Goal: Transaction & Acquisition: Obtain resource

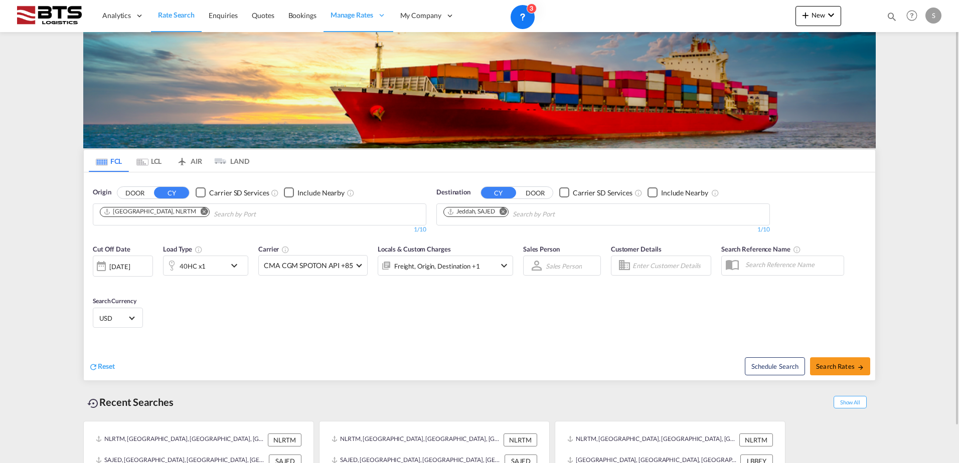
click at [506, 212] on md-icon "Remove" at bounding box center [503, 212] width 8 height 8
paste input "Mundra"
type input "Mundra"
click at [485, 229] on div "Mundra [GEOGRAPHIC_DATA] INMUN" at bounding box center [521, 238] width 191 height 30
click at [188, 264] on div "40HC x1" at bounding box center [193, 266] width 26 height 14
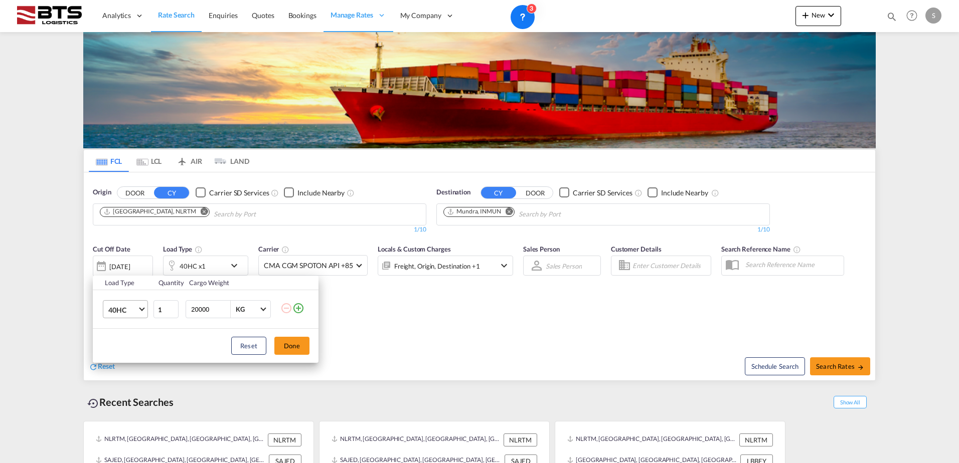
click at [117, 304] on md-select-value "40HC" at bounding box center [127, 309] width 40 height 17
click at [120, 273] on md-option "20GP" at bounding box center [134, 262] width 68 height 24
click at [283, 347] on button "Done" at bounding box center [291, 346] width 35 height 18
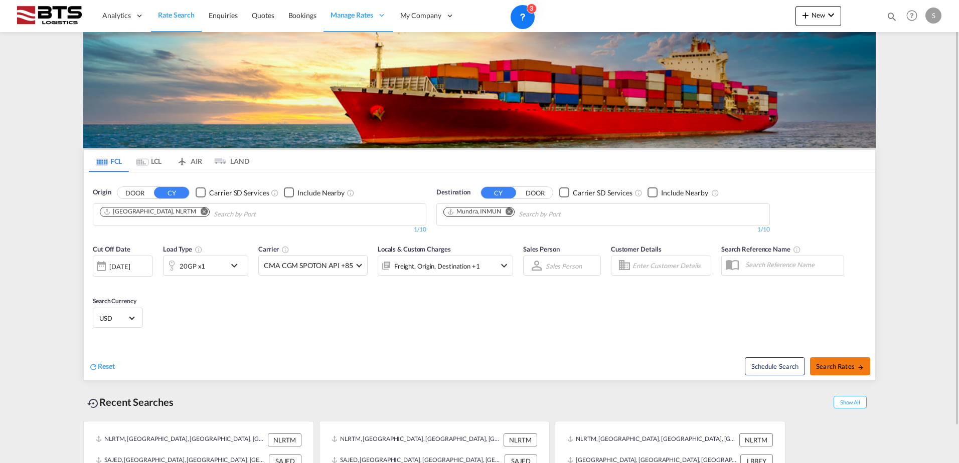
click at [828, 367] on span "Search Rates" at bounding box center [840, 367] width 48 height 8
type input "NLRTM to INMUN / [DATE]"
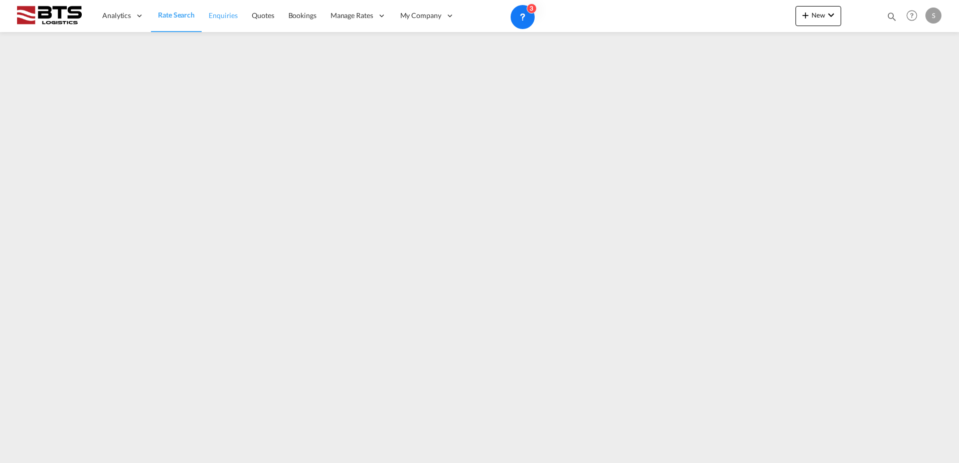
drag, startPoint x: 178, startPoint y: 11, endPoint x: 203, endPoint y: 29, distance: 31.3
click at [178, 11] on span "Rate Search" at bounding box center [176, 15] width 37 height 9
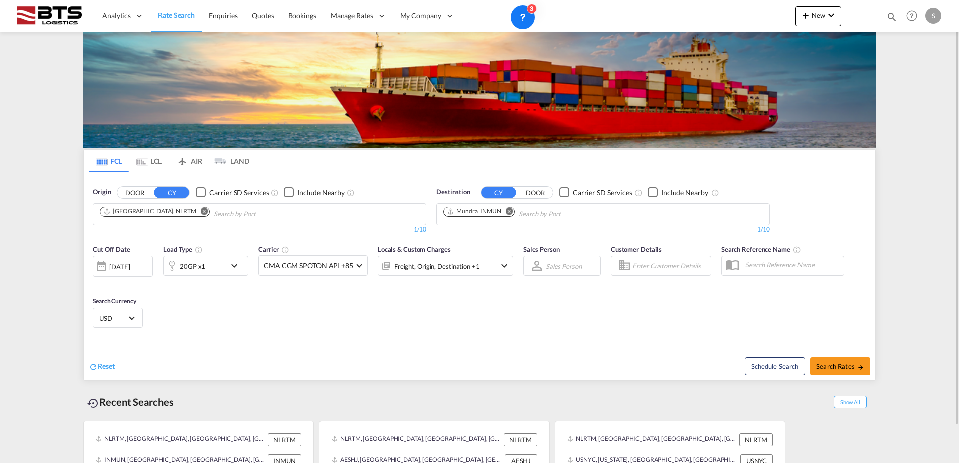
click at [510, 213] on md-icon "Remove" at bounding box center [509, 212] width 8 height 8
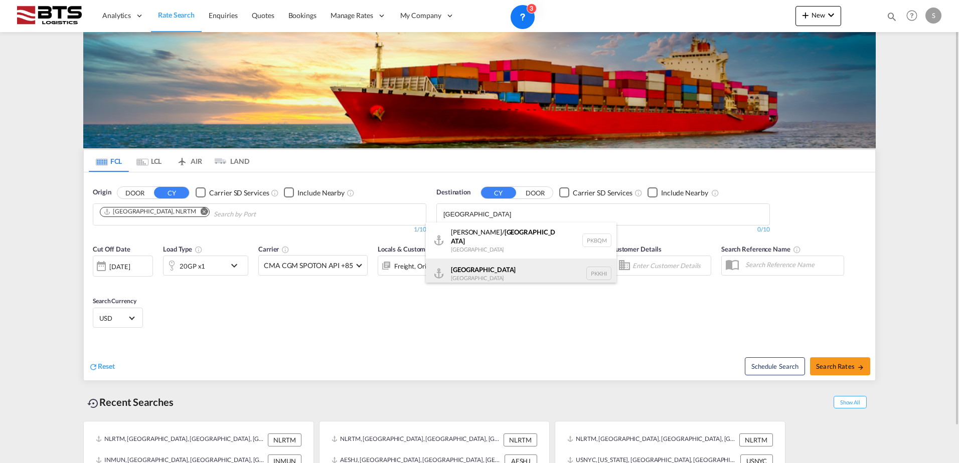
type input "[GEOGRAPHIC_DATA]"
click at [487, 264] on div "Karachi [GEOGRAPHIC_DATA] PKKHI" at bounding box center [521, 274] width 191 height 30
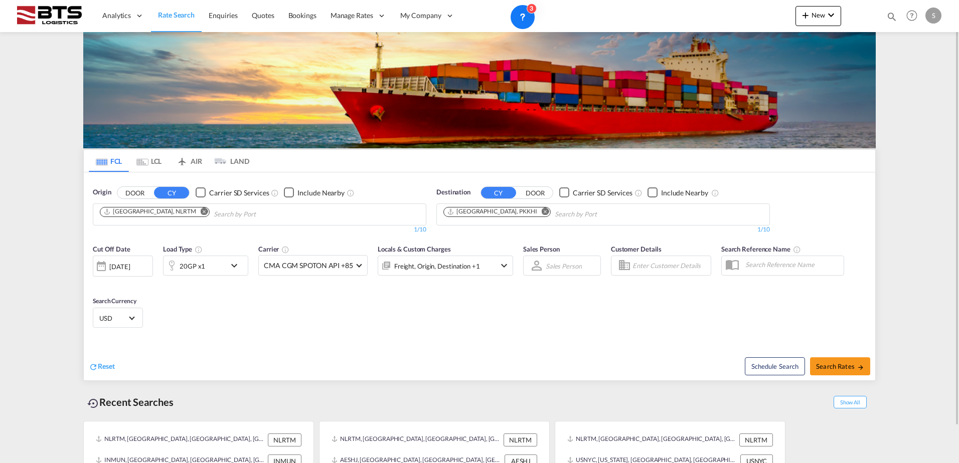
click at [233, 299] on div "Cut Off Date [DATE] [DATE] Load Type 20GP x1 Carrier CMA CGM SPOTON API +85 Onl…" at bounding box center [479, 288] width 791 height 98
click at [131, 272] on div "[DATE]" at bounding box center [123, 266] width 60 height 21
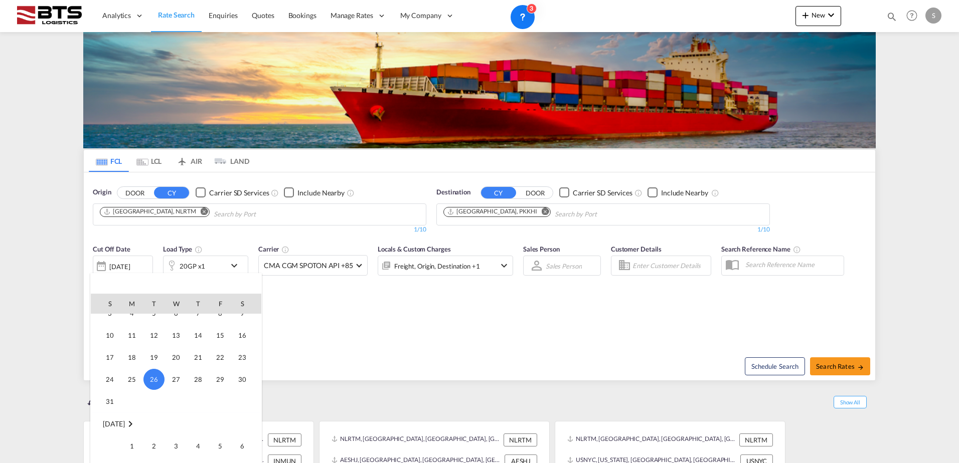
scroll to position [449, 0]
click at [134, 433] on span "1" at bounding box center [132, 430] width 20 height 20
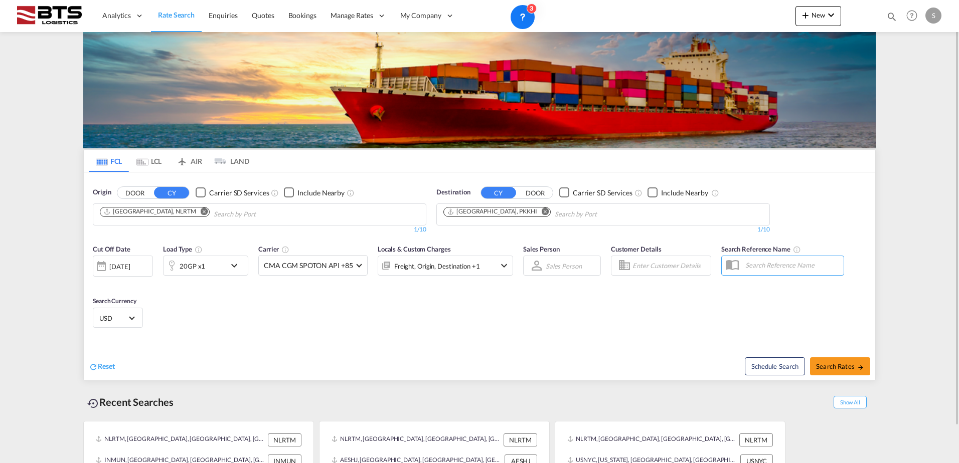
click at [412, 332] on div "Cut Off Date [DATE] [DATE] Load Type 20GP x1 Carrier CMA CGM SPOTON API +85 Onl…" at bounding box center [479, 288] width 791 height 98
click at [851, 372] on button "Search Rates" at bounding box center [840, 367] width 60 height 18
type input "NLRTM to PKKHI / [DATE]"
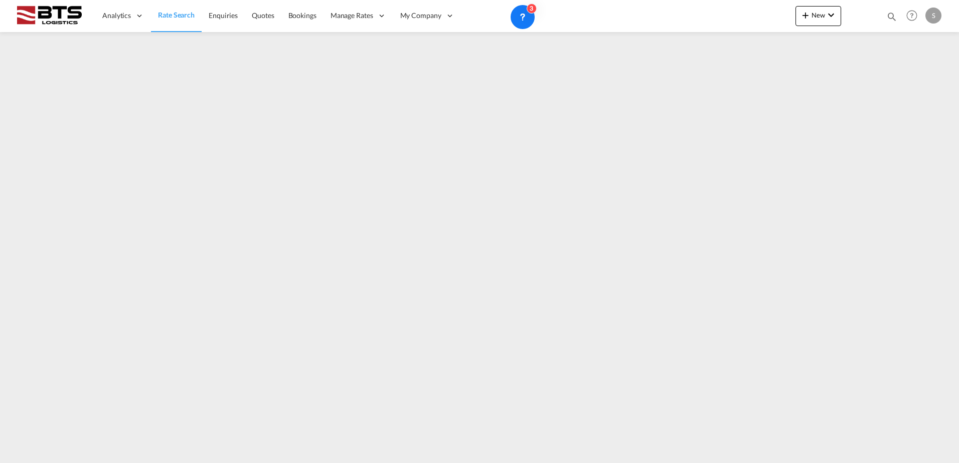
click at [188, 15] on span "Rate Search" at bounding box center [176, 15] width 37 height 9
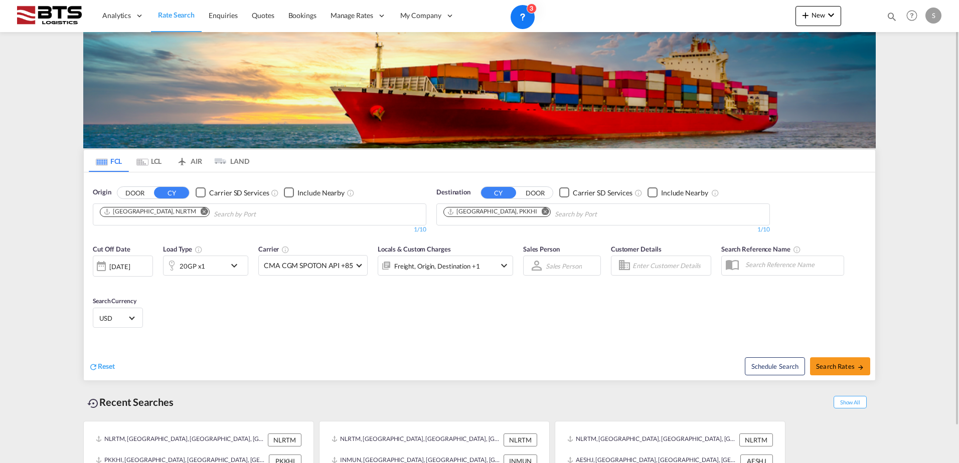
click at [117, 266] on div "[DATE]" at bounding box center [119, 266] width 21 height 9
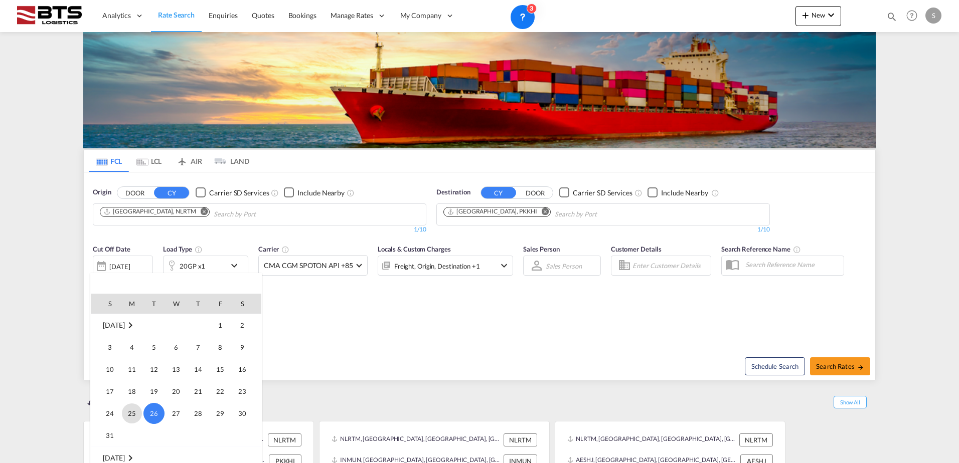
scroll to position [449, 0]
click at [136, 432] on span "1" at bounding box center [132, 430] width 20 height 20
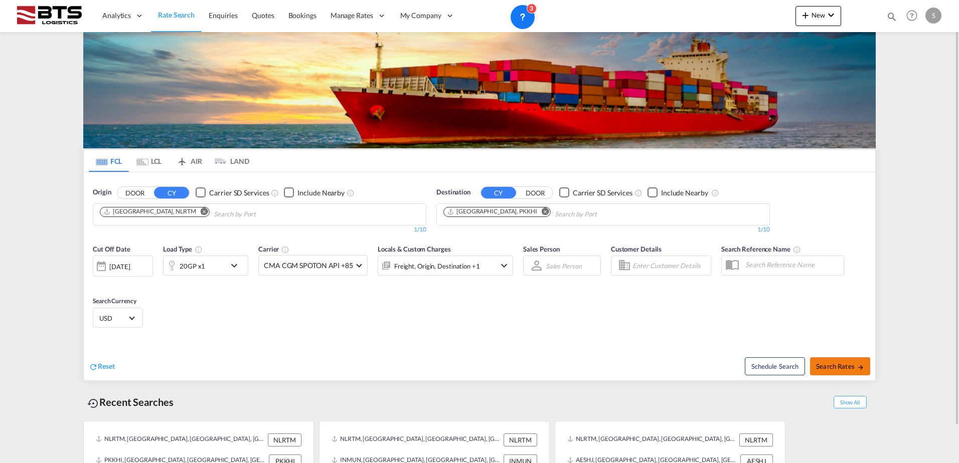
click at [837, 361] on button "Search Rates" at bounding box center [840, 367] width 60 height 18
type input "NLRTM to PKKHI / [DATE]"
click at [846, 367] on span "Search Rates" at bounding box center [840, 367] width 48 height 8
type input "NLRTM to PKKHI / 26 Aug 2025"
